Goal: Find specific page/section: Find specific page/section

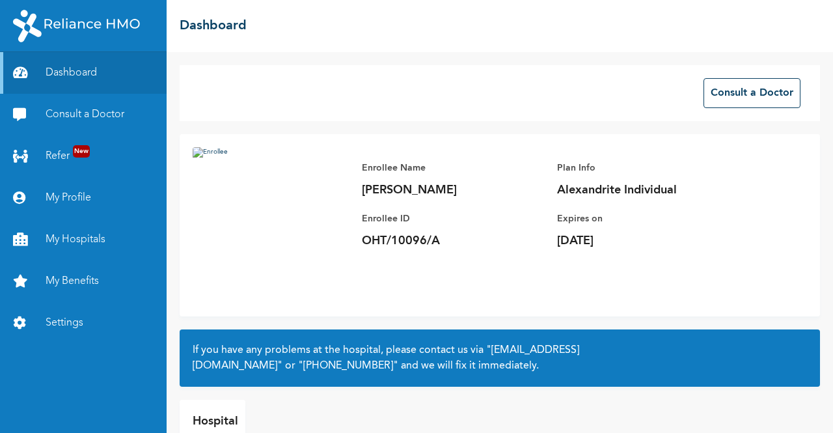
click at [88, 234] on link "My Hospitals" at bounding box center [83, 240] width 167 height 42
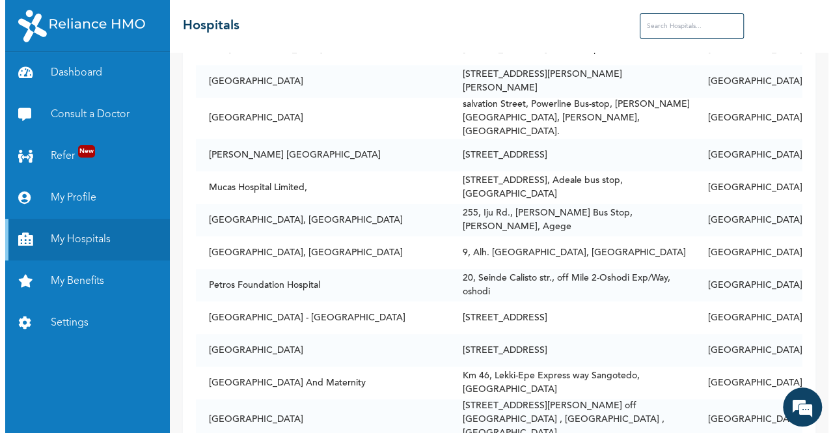
scroll to position [3122, 0]
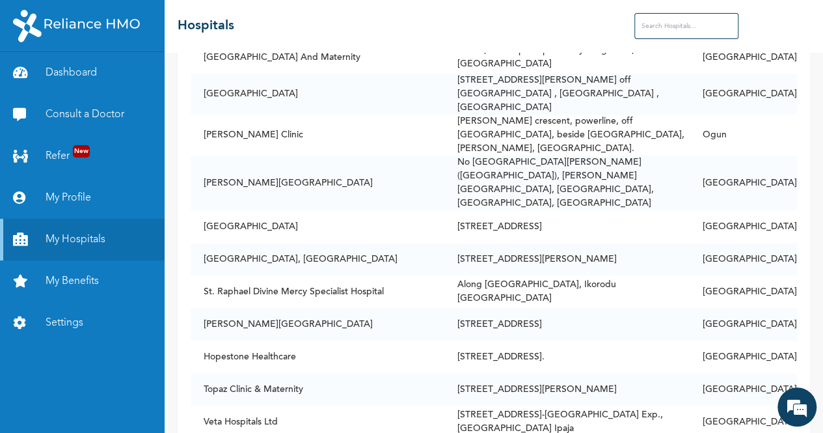
click at [673, 29] on input "text" at bounding box center [686, 26] width 104 height 26
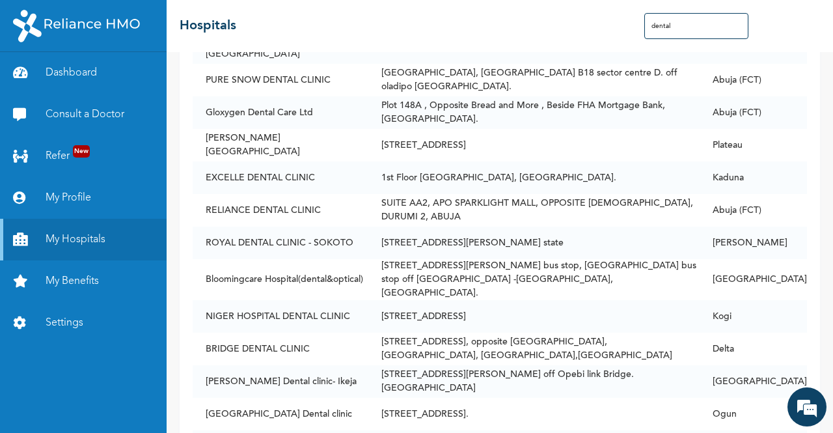
click at [673, 29] on input "dental" at bounding box center [696, 26] width 104 height 26
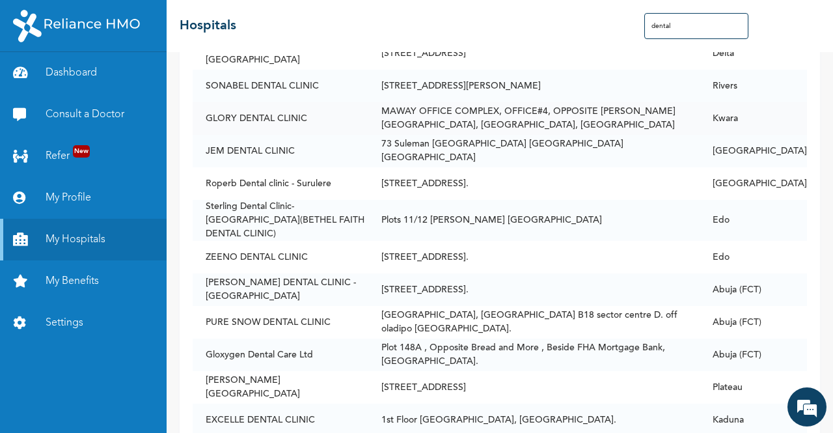
scroll to position [2862, 0]
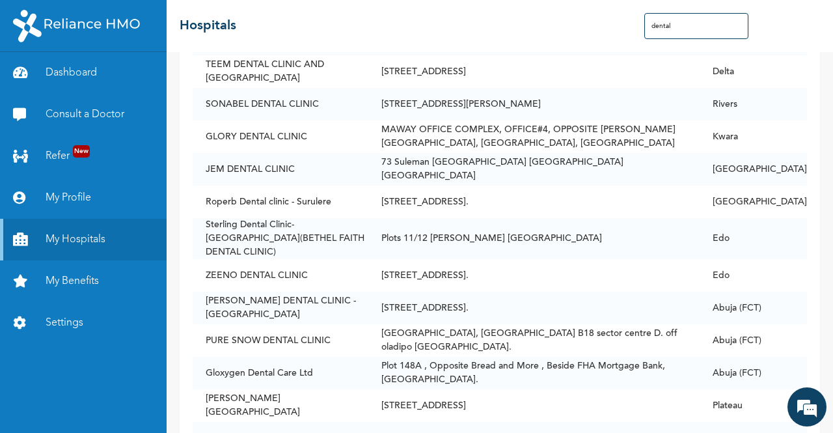
click at [704, 29] on input "dental" at bounding box center [696, 26] width 104 height 26
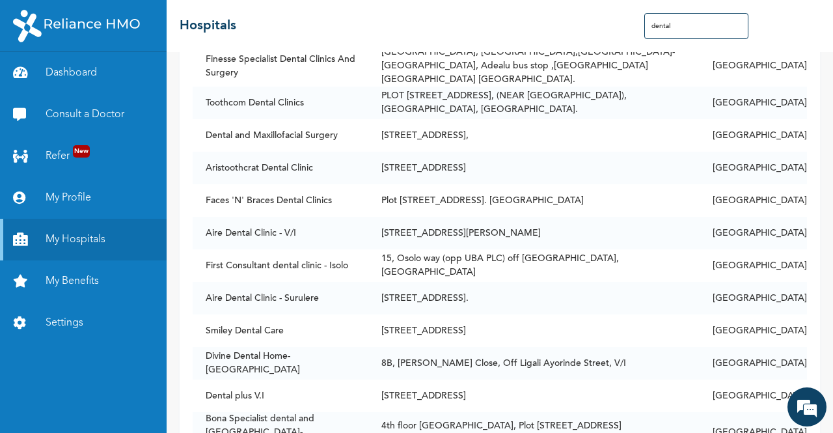
scroll to position [0, 0]
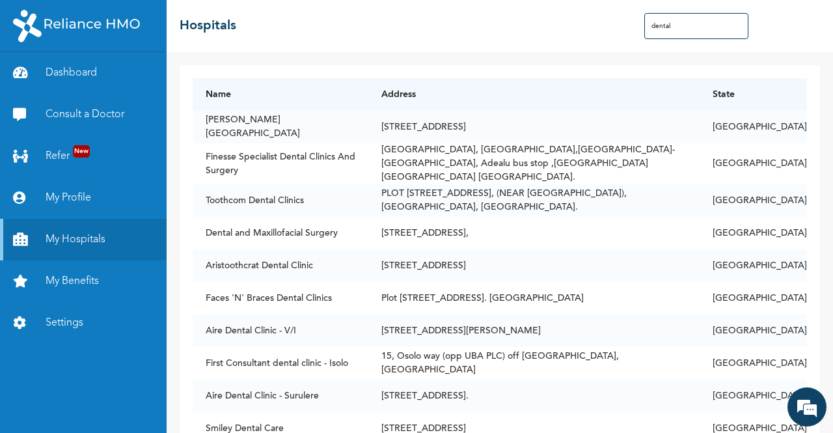
drag, startPoint x: 686, startPoint y: 23, endPoint x: 644, endPoint y: 23, distance: 42.3
click at [644, 23] on input "dental" at bounding box center [696, 26] width 104 height 26
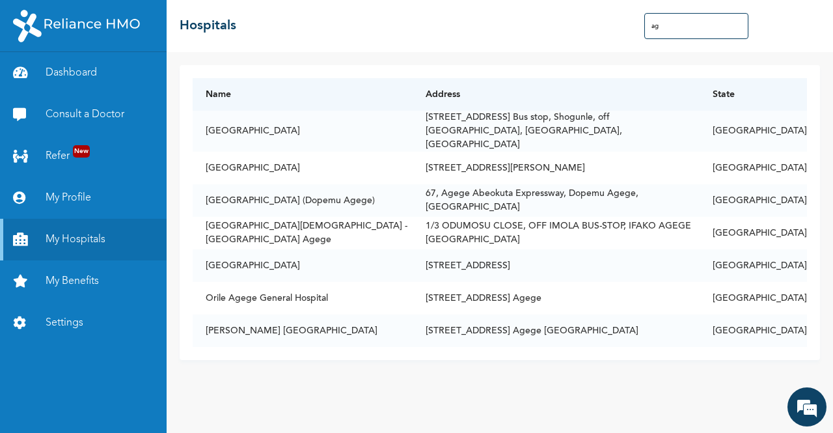
type input "a"
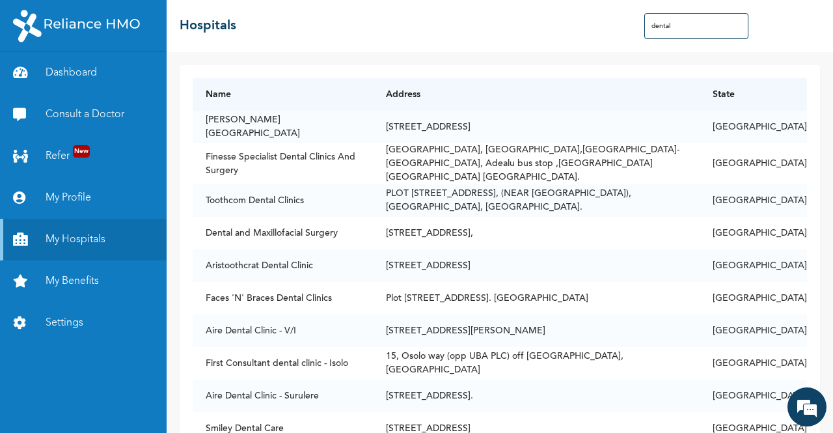
type input "dental"
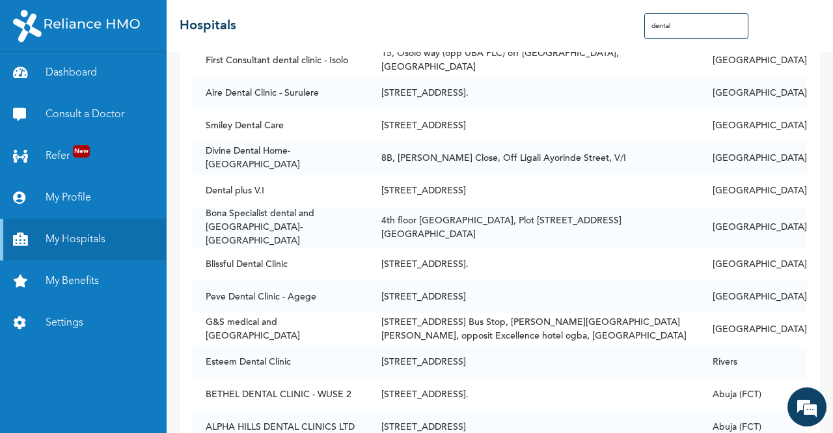
scroll to position [368, 0]
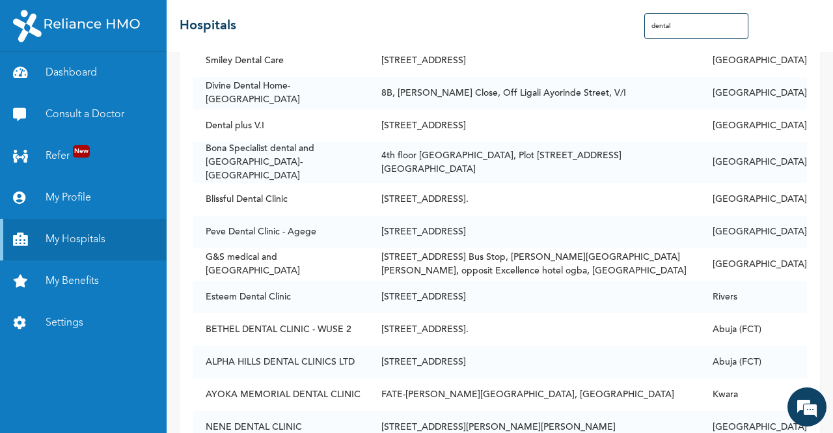
click at [610, 215] on td "[STREET_ADDRESS]" at bounding box center [533, 231] width 331 height 33
click at [536, 215] on td "[STREET_ADDRESS]" at bounding box center [533, 231] width 331 height 33
click at [517, 7] on div "☰ Hospitals dental" at bounding box center [500, 26] width 666 height 52
click at [582, 286] on td "[STREET_ADDRESS]" at bounding box center [533, 296] width 331 height 33
